Goal: Transaction & Acquisition: Purchase product/service

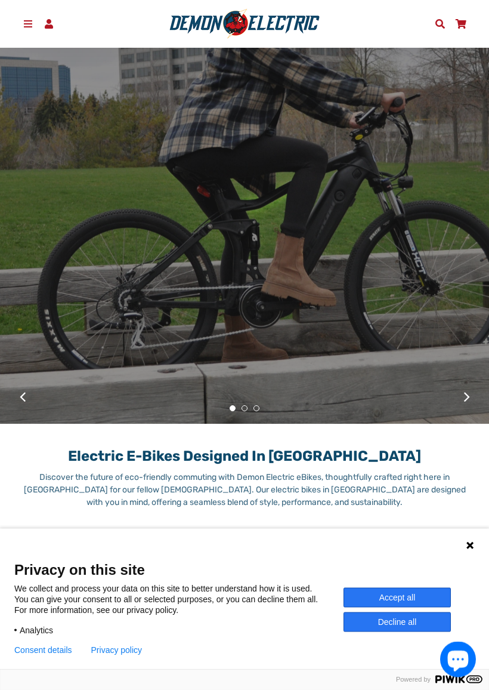
scroll to position [289, 0]
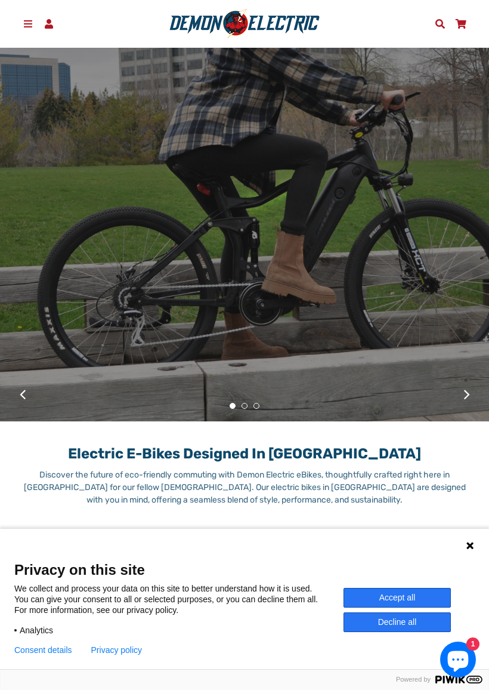
click at [386, 591] on button "Accept all" at bounding box center [397, 598] width 107 height 20
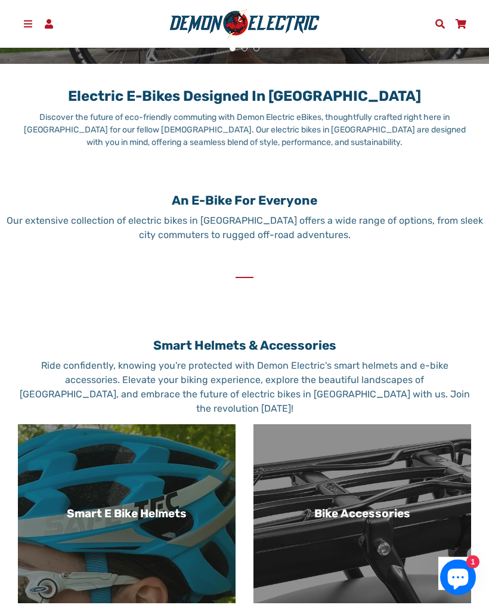
scroll to position [563, 0]
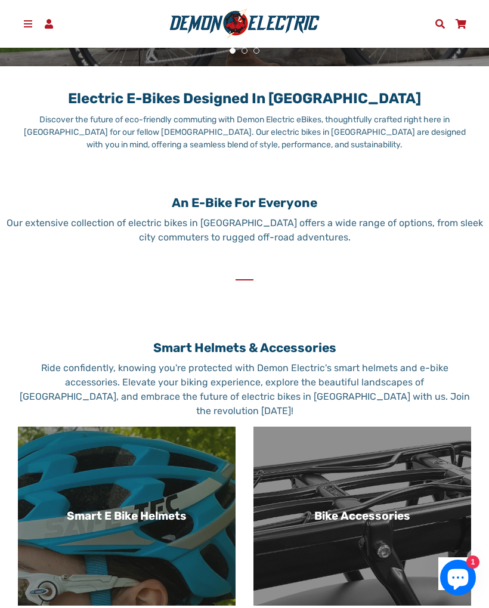
click at [245, 206] on h2 "An E-Bike For Everyone" at bounding box center [244, 202] width 489 height 15
click at [220, 208] on h2 "An E-Bike For Everyone" at bounding box center [244, 202] width 489 height 15
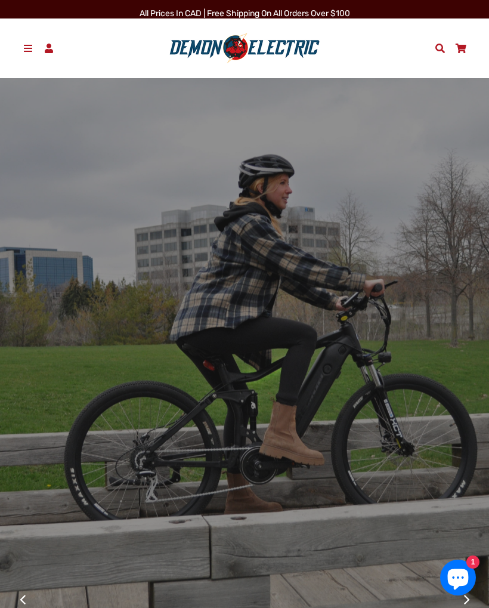
scroll to position [0, 0]
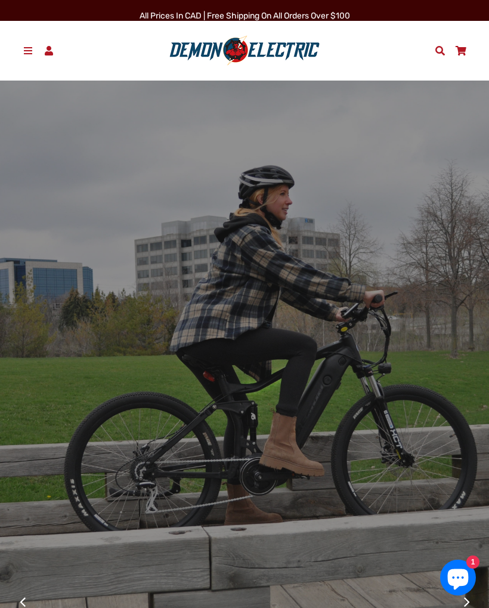
click at [440, 52] on span at bounding box center [440, 51] width 13 height 10
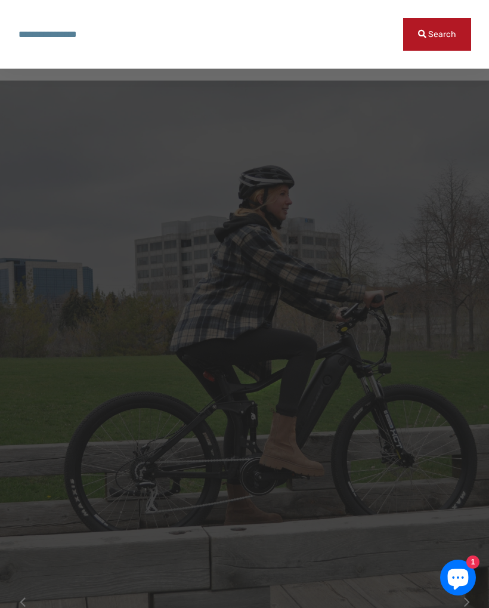
click at [54, 34] on input "Search our store" at bounding box center [211, 34] width 386 height 33
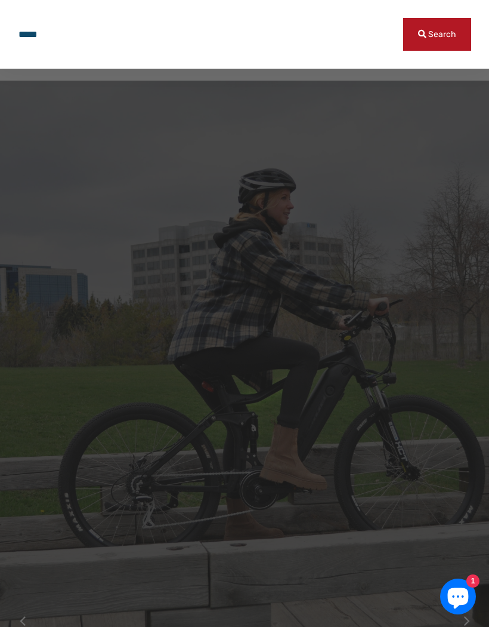
type input "*****"
click at [424, 39] on button "Search" at bounding box center [437, 34] width 68 height 33
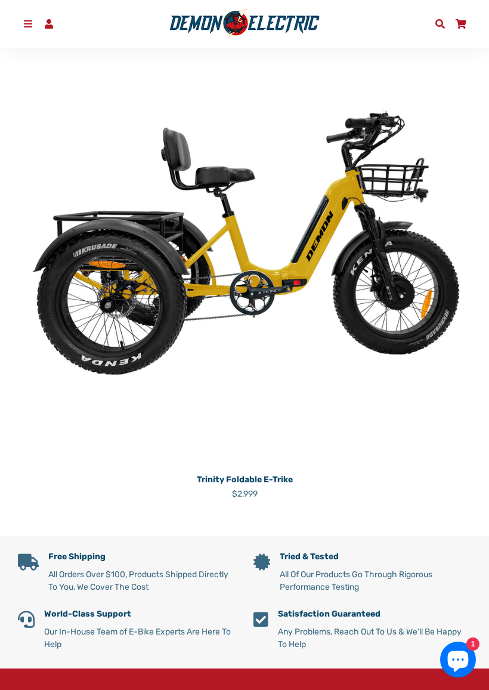
scroll to position [236, 0]
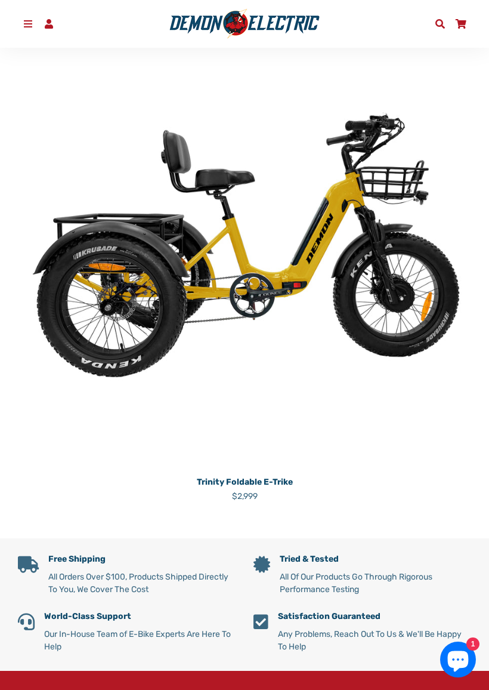
click at [462, 608] on icon "Chat window" at bounding box center [458, 661] width 21 height 21
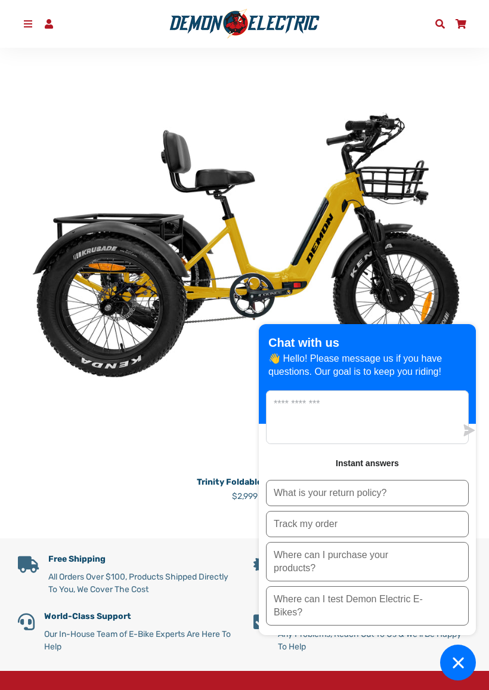
click at [457, 608] on icon "Chat window" at bounding box center [458, 662] width 19 height 19
